Goal: Task Accomplishment & Management: Manage account settings

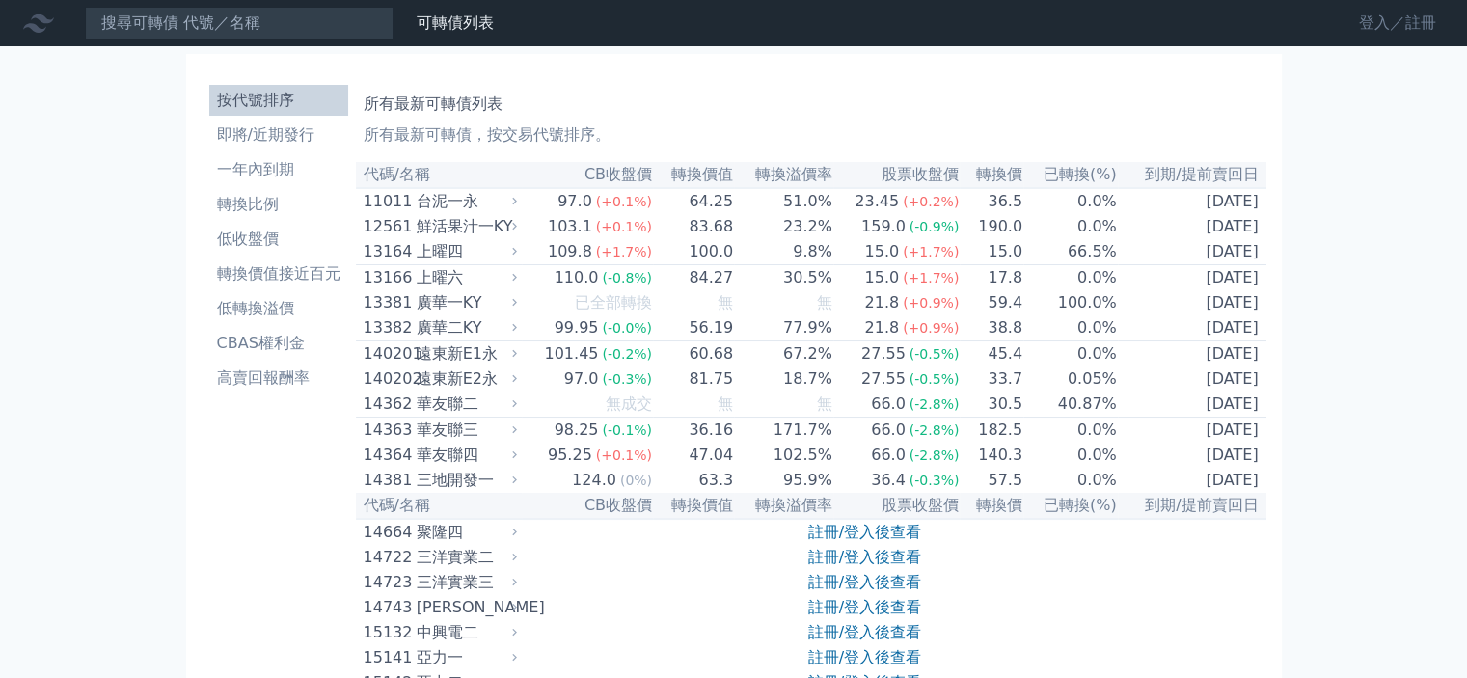
click at [1410, 13] on link "登入／註冊" at bounding box center [1398, 23] width 108 height 31
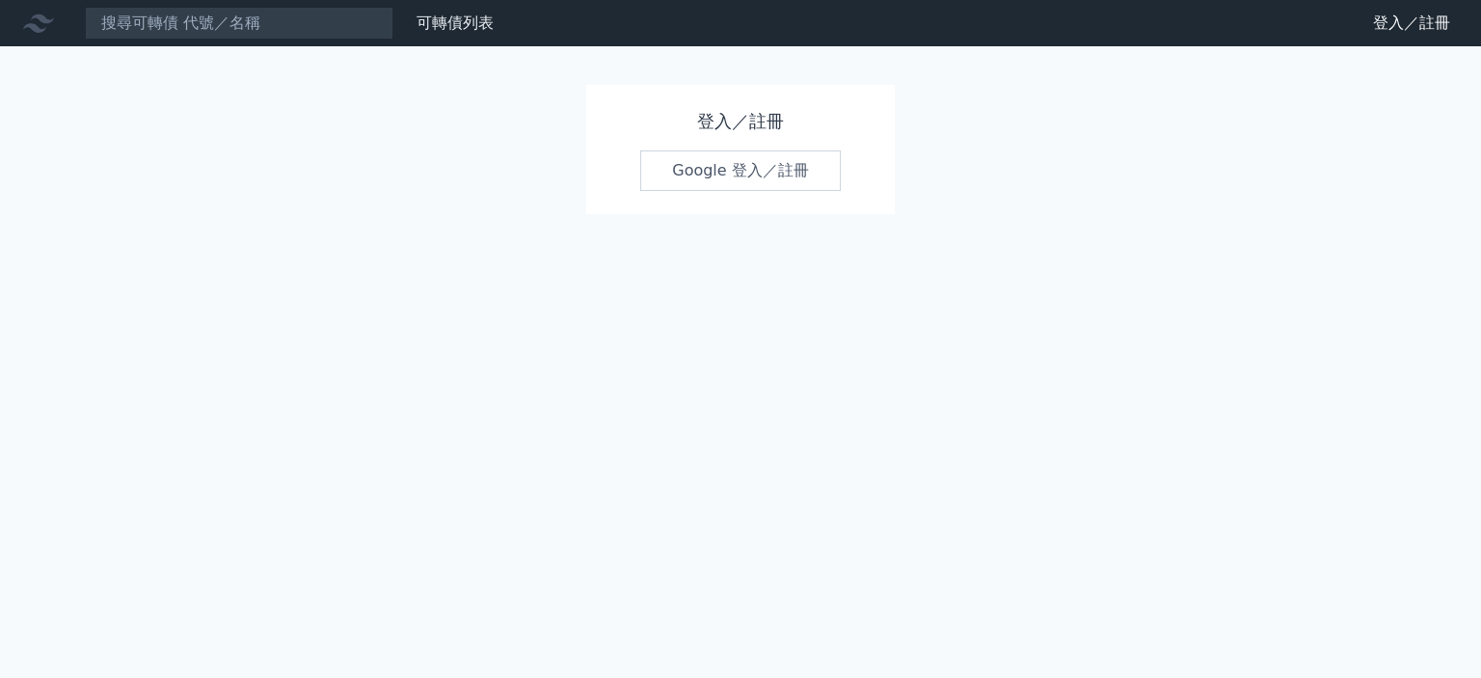
click at [791, 161] on link "Google 登入／註冊" at bounding box center [740, 170] width 201 height 41
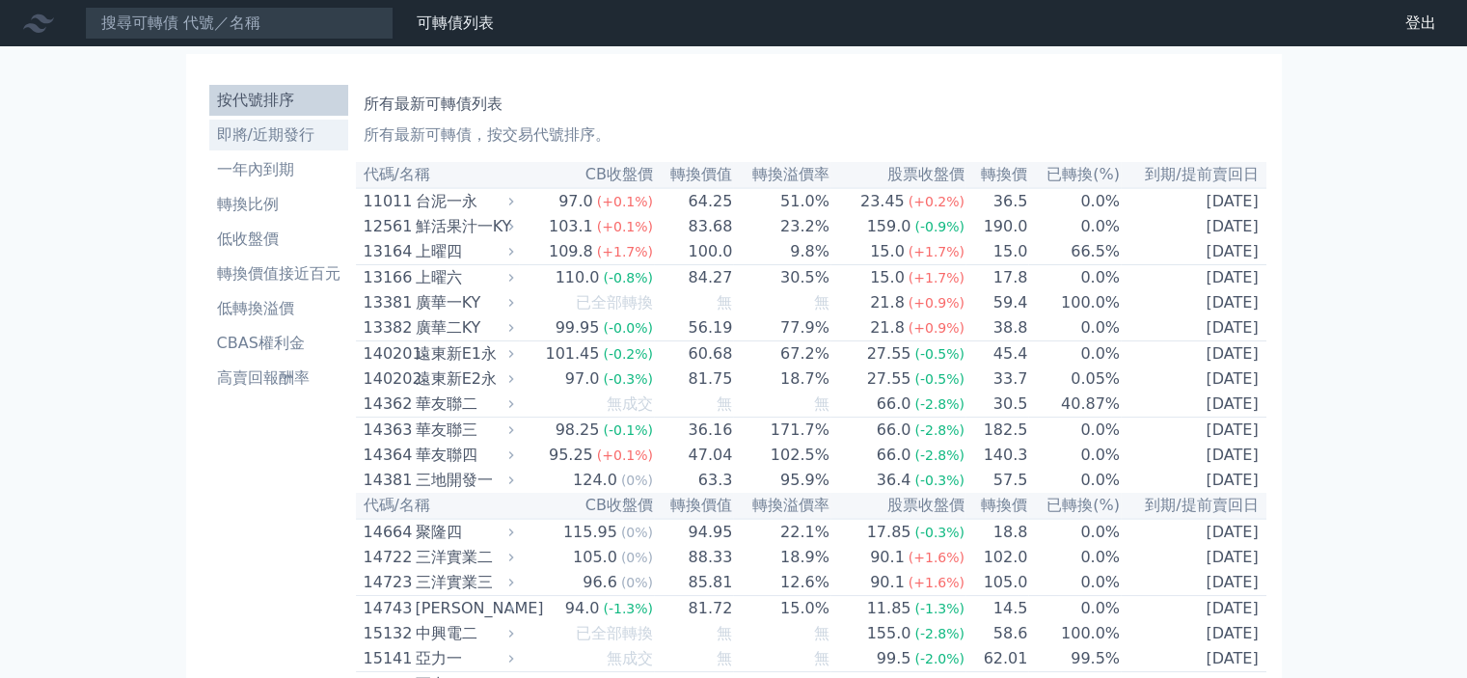
click at [274, 125] on li "即將/近期發行" at bounding box center [278, 134] width 139 height 23
